Goal: Task Accomplishment & Management: Use online tool/utility

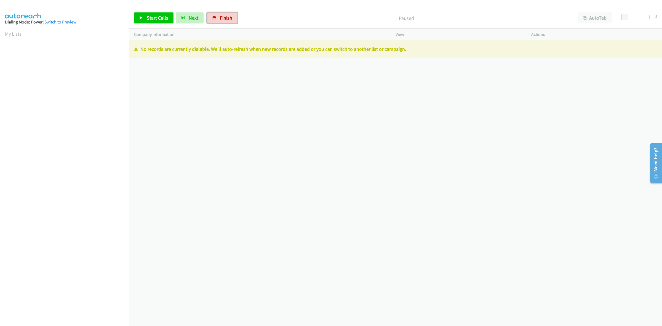
drag, startPoint x: 231, startPoint y: 18, endPoint x: 375, endPoint y: 50, distance: 147.9
click at [231, 18] on link "Finish" at bounding box center [222, 17] width 30 height 11
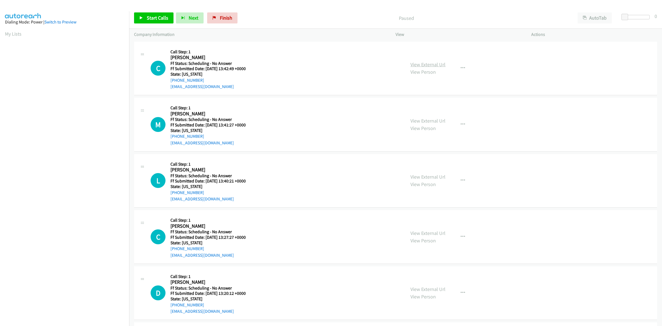
click at [441, 65] on link "View External Url" at bounding box center [427, 64] width 35 height 6
click at [429, 118] on link "View External Url" at bounding box center [427, 120] width 35 height 6
click at [428, 178] on link "View External Url" at bounding box center [427, 176] width 35 height 6
click at [440, 232] on link "View External Url" at bounding box center [427, 233] width 35 height 6
click at [438, 287] on link "View External Url" at bounding box center [427, 289] width 35 height 6
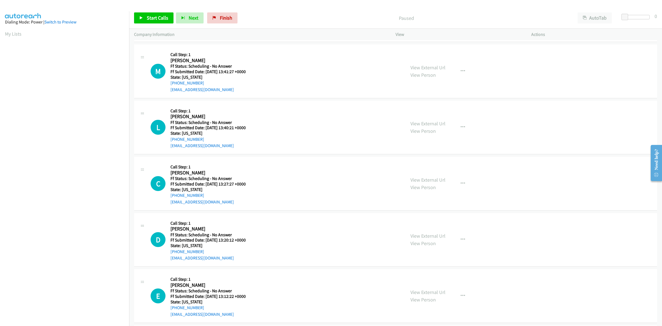
scroll to position [69, 0]
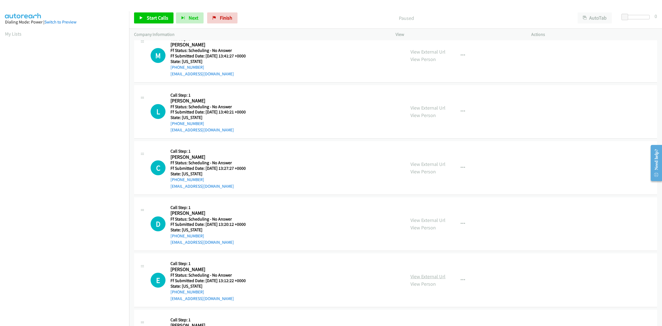
click at [440, 276] on link "View External Url" at bounding box center [427, 276] width 35 height 6
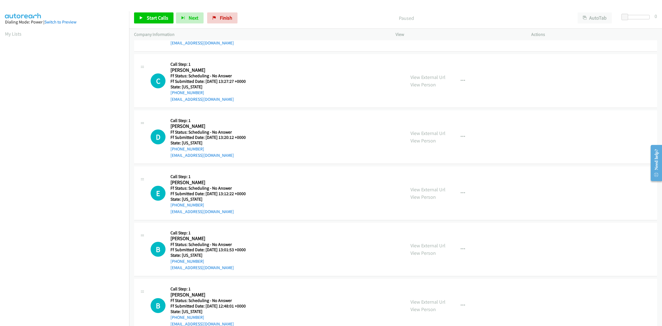
scroll to position [172, 0]
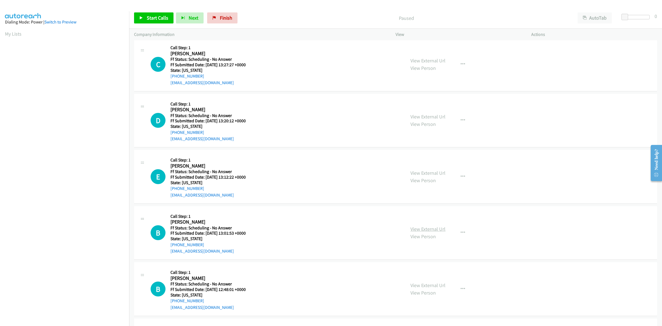
click at [439, 229] on link "View External Url" at bounding box center [427, 228] width 35 height 6
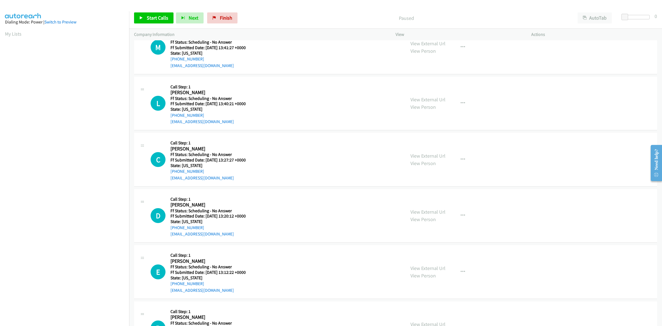
scroll to position [69, 0]
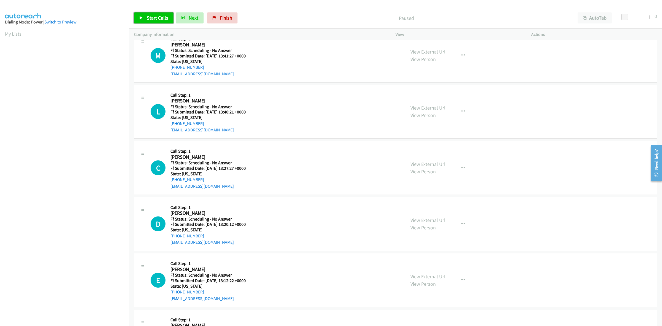
drag, startPoint x: 158, startPoint y: 13, endPoint x: 166, endPoint y: 13, distance: 7.7
click at [158, 13] on link "Start Calls" at bounding box center [153, 17] width 39 height 11
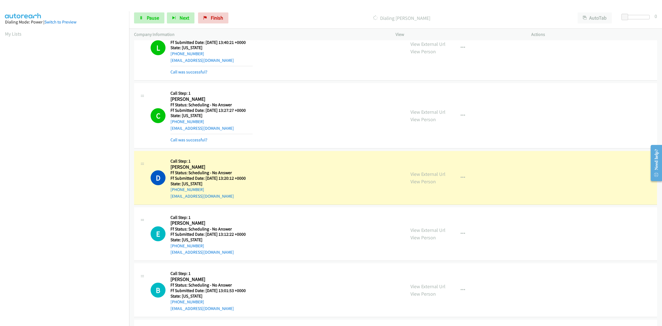
scroll to position [172, 0]
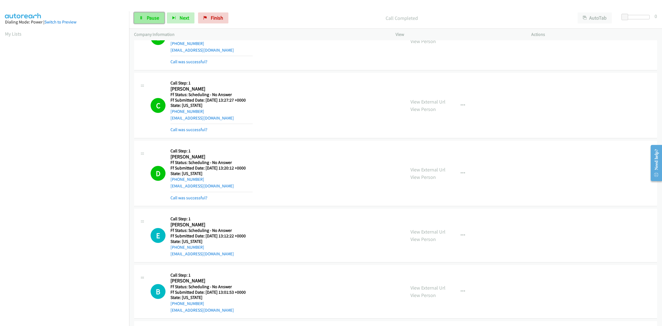
click at [155, 17] on span "Pause" at bounding box center [153, 18] width 12 height 6
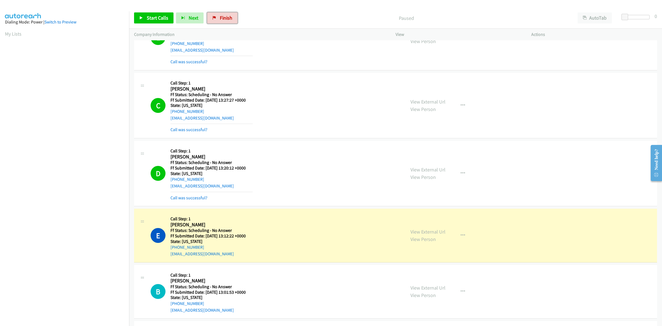
click at [223, 13] on link "Finish" at bounding box center [222, 17] width 30 height 11
